Goal: Information Seeking & Learning: Find specific fact

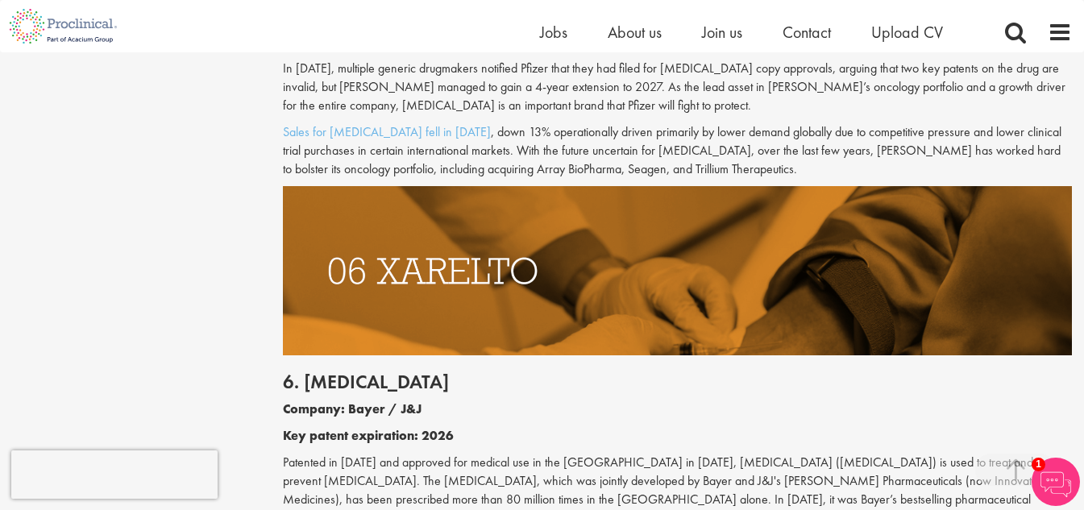
scroll to position [3062, 0]
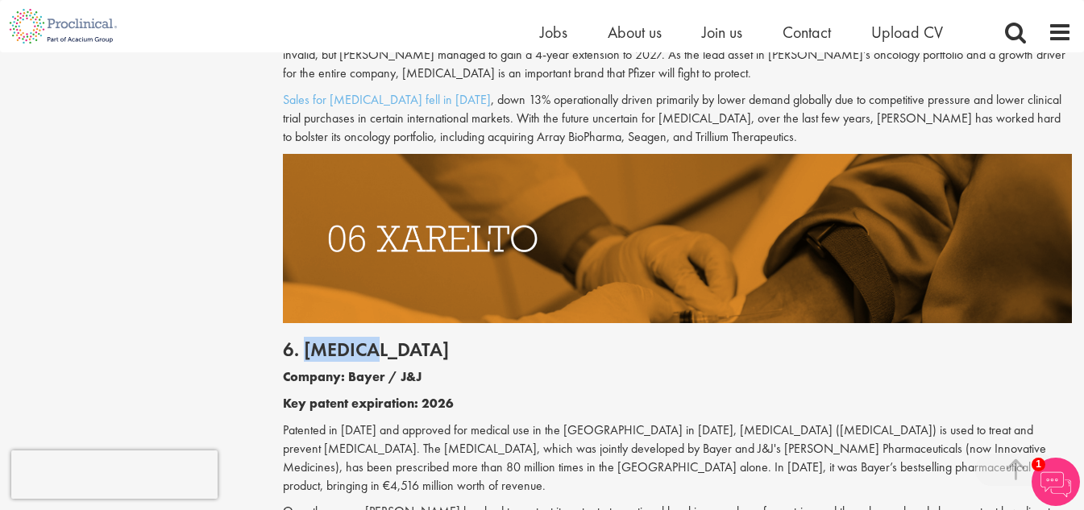
drag, startPoint x: 381, startPoint y: 297, endPoint x: 304, endPoint y: 297, distance: 77.4
click at [304, 339] on h2 "6. [MEDICAL_DATA]" at bounding box center [677, 349] width 789 height 21
copy h2 "[MEDICAL_DATA]"
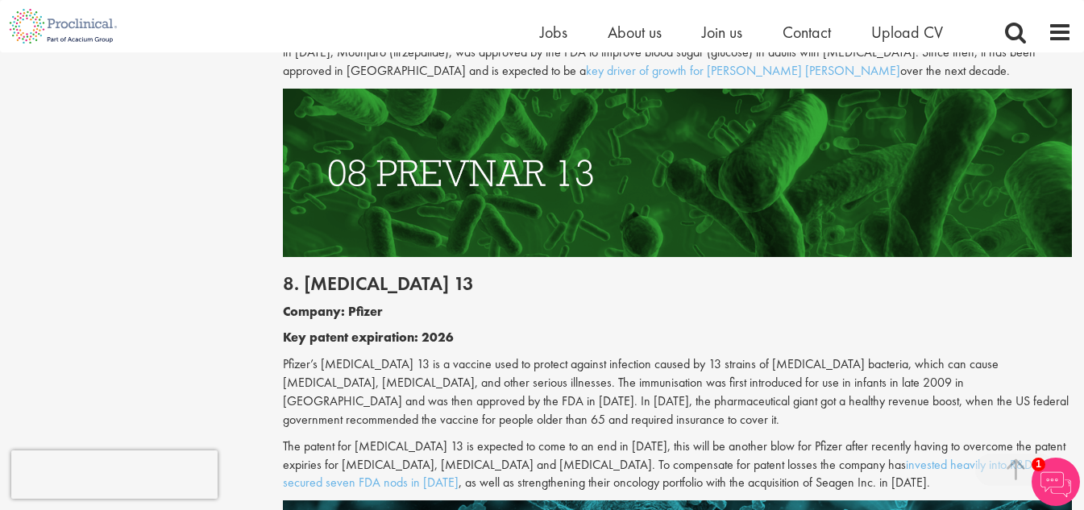
scroll to position [4094, 0]
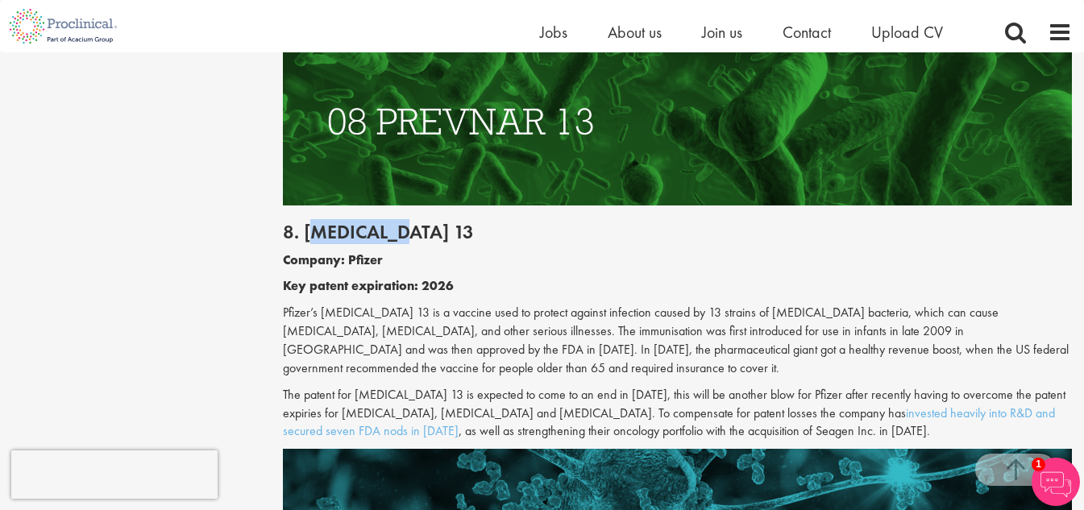
drag, startPoint x: 410, startPoint y: 143, endPoint x: 312, endPoint y: 143, distance: 98.3
click at [312, 222] on h2 "8. [MEDICAL_DATA] 13" at bounding box center [677, 232] width 789 height 21
click at [479, 206] on div "8. [MEDICAL_DATA] 13 Company: Pfizer Key patent expiration: 2026 Pfizer’s [MEDI…" at bounding box center [677, 326] width 813 height 243
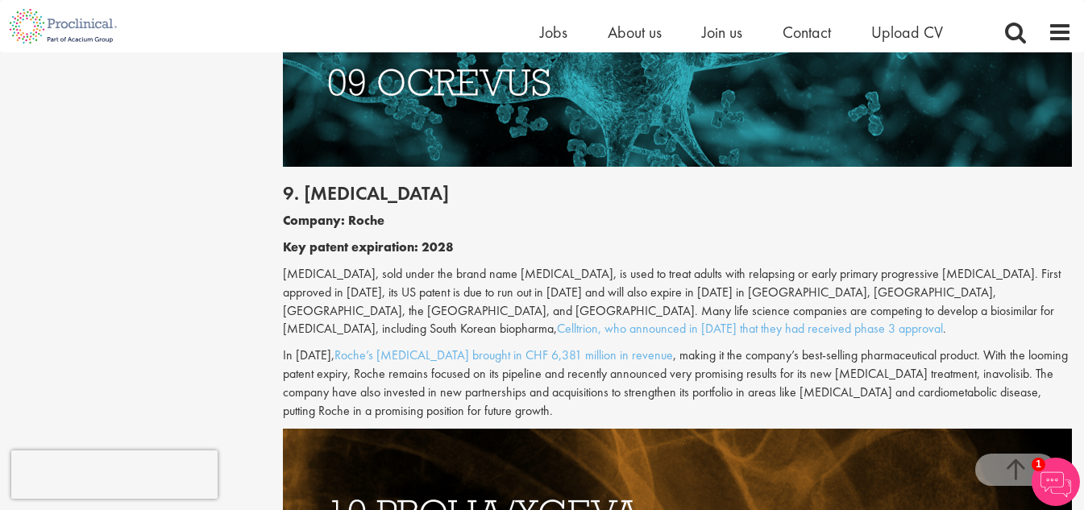
scroll to position [4513, 0]
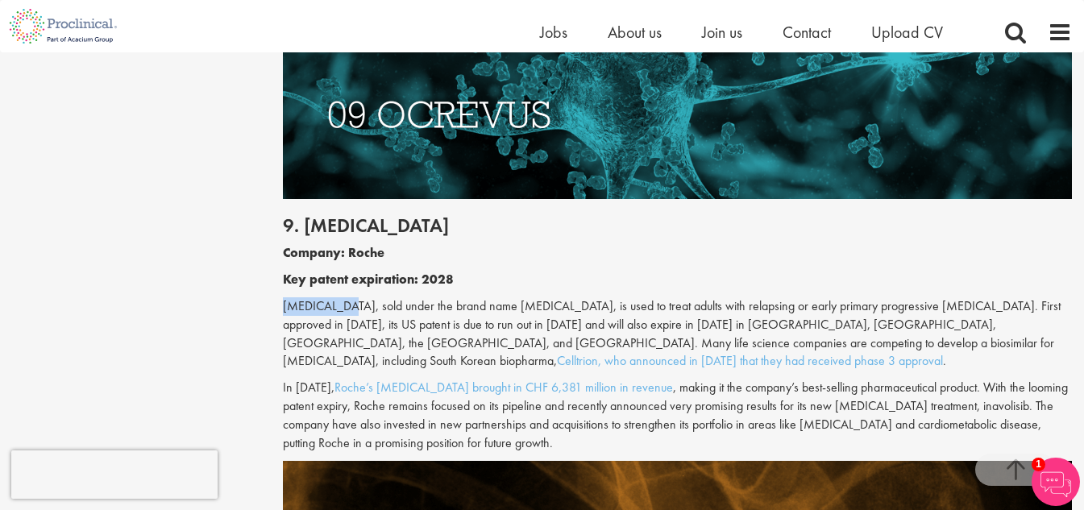
drag, startPoint x: 346, startPoint y: 216, endPoint x: 270, endPoint y: 209, distance: 76.1
copy p "[MEDICAL_DATA]"
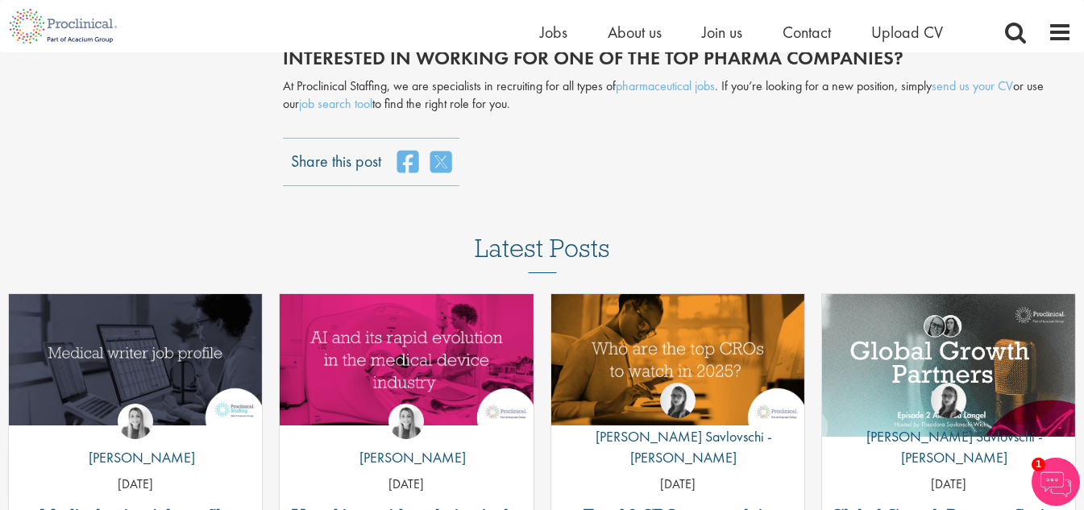
scroll to position [5448, 0]
